Goal: Task Accomplishment & Management: Manage account settings

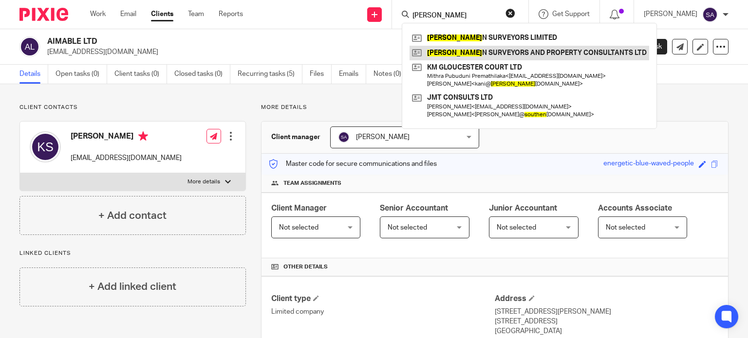
type input "[PERSON_NAME]"
click at [445, 50] on link at bounding box center [528, 53] width 239 height 15
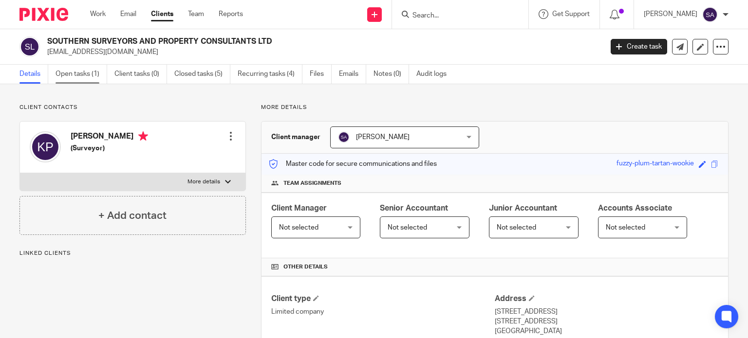
click at [77, 75] on link "Open tasks (1)" at bounding box center [81, 74] width 52 height 19
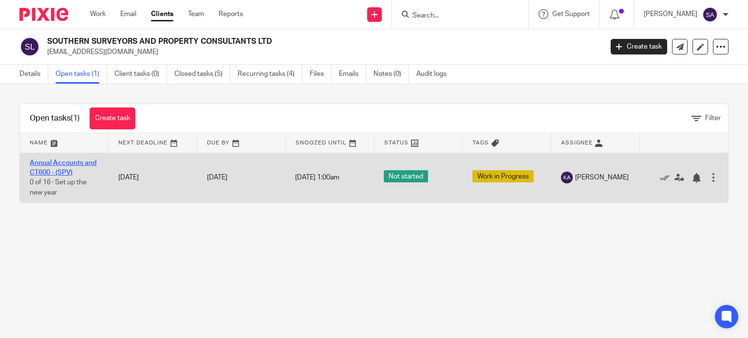
click at [72, 164] on link "Annual Accounts and CT600 - (SPV)" at bounding box center [63, 168] width 67 height 17
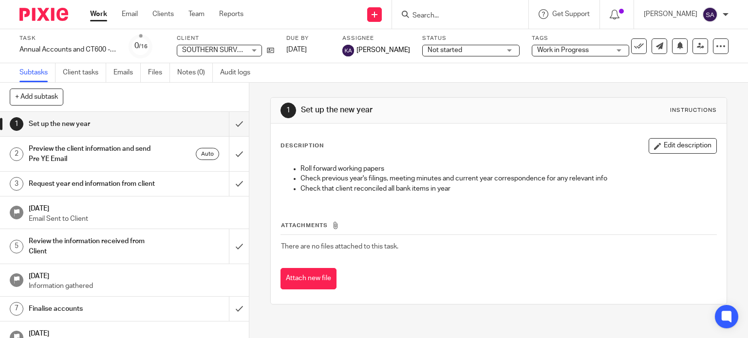
click at [196, 185] on div "Request year end information from client" at bounding box center [124, 184] width 190 height 15
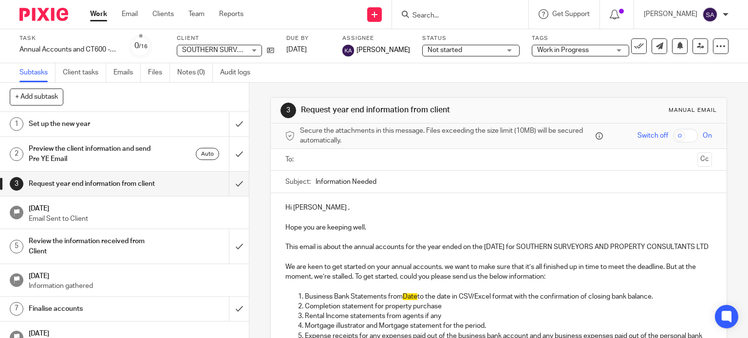
click at [448, 16] on input "Search" at bounding box center [455, 16] width 88 height 9
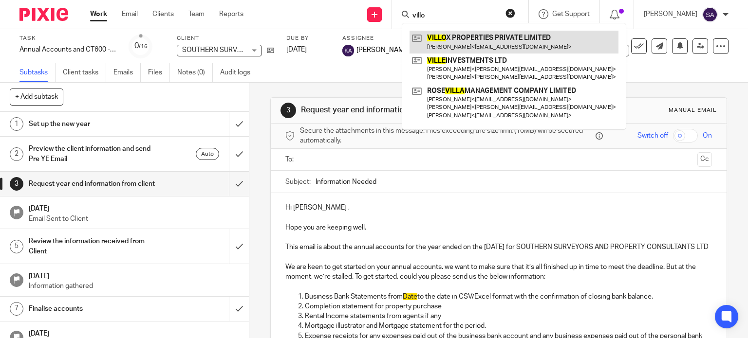
type input "villo"
click at [462, 44] on link at bounding box center [513, 42] width 209 height 22
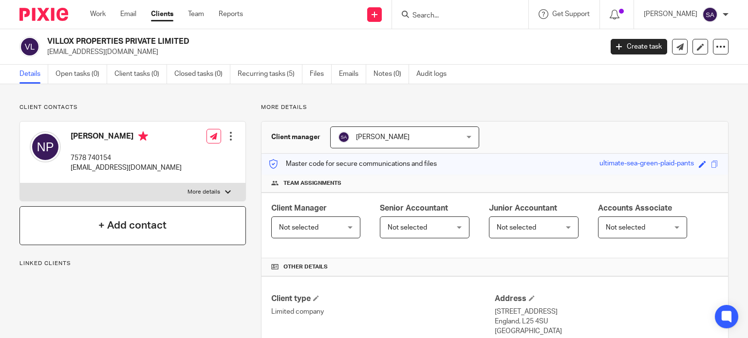
click at [171, 221] on div "+ Add contact" at bounding box center [132, 225] width 226 height 39
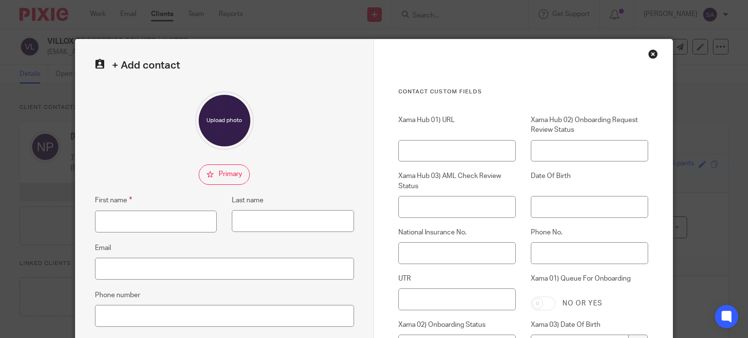
click at [157, 207] on fieldset "First name" at bounding box center [147, 214] width 137 height 38
click at [149, 222] on input "First name" at bounding box center [156, 222] width 122 height 22
paste input "Melissa Perera"
click at [133, 223] on input "Melissa Perera" at bounding box center [156, 222] width 122 height 22
click at [133, 223] on input "[PERSON_NAME]" at bounding box center [156, 222] width 122 height 22
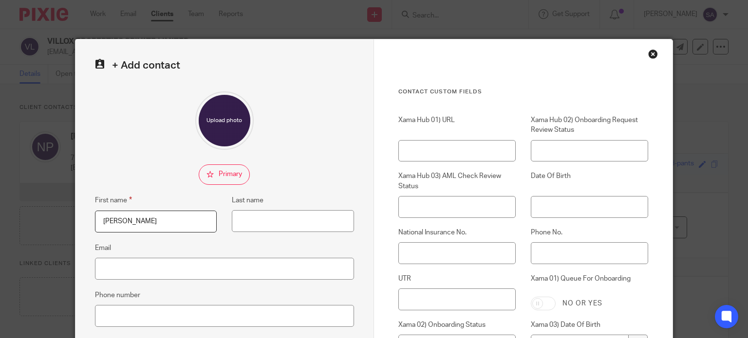
type input "Melissa"
click at [261, 208] on fieldset "Last name" at bounding box center [285, 214] width 137 height 38
click at [263, 225] on input "Last name" at bounding box center [293, 221] width 122 height 22
paste input "Perera"
type input "Perera"
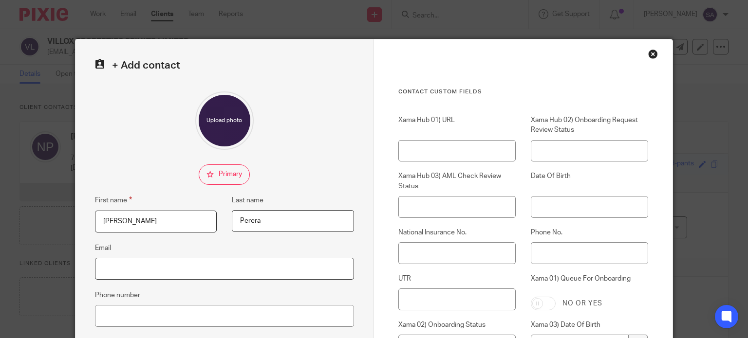
click at [148, 274] on input "Email" at bounding box center [224, 269] width 259 height 22
paste input "[EMAIL_ADDRESS][DOMAIN_NAME]"
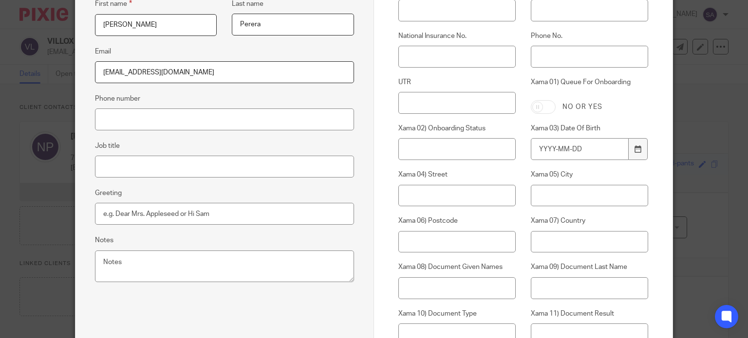
scroll to position [195, 0]
type input "[EMAIL_ADDRESS][DOMAIN_NAME]"
click at [179, 166] on input "Job title" at bounding box center [224, 169] width 259 height 22
click at [109, 270] on textarea "Notes" at bounding box center [224, 269] width 259 height 32
type textarea "F"
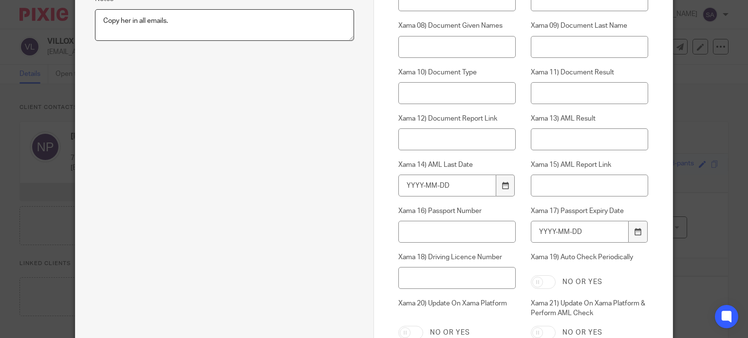
scroll to position [584, 0]
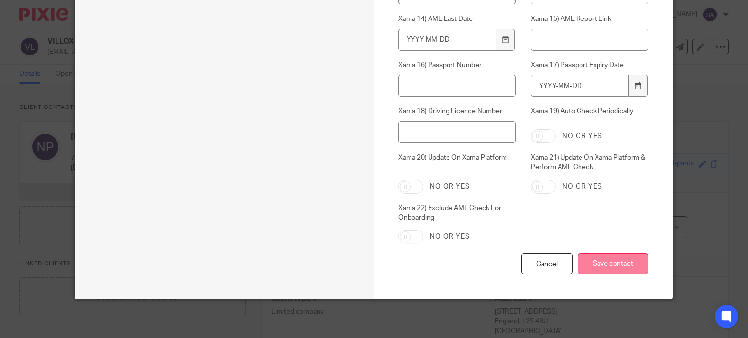
type textarea "Copy her in all emails."
click at [607, 260] on input "Save contact" at bounding box center [612, 264] width 71 height 21
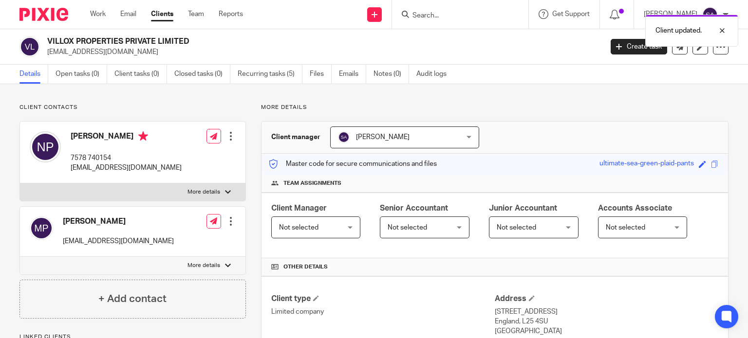
click at [226, 218] on div at bounding box center [231, 222] width 10 height 10
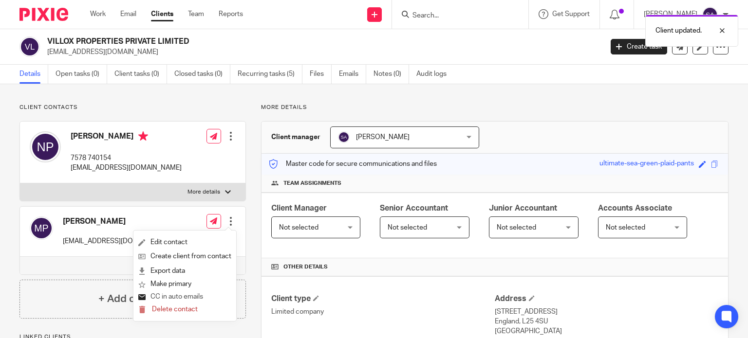
click at [187, 299] on button "CC in auto emails" at bounding box center [170, 297] width 65 height 13
